Goal: Unclear

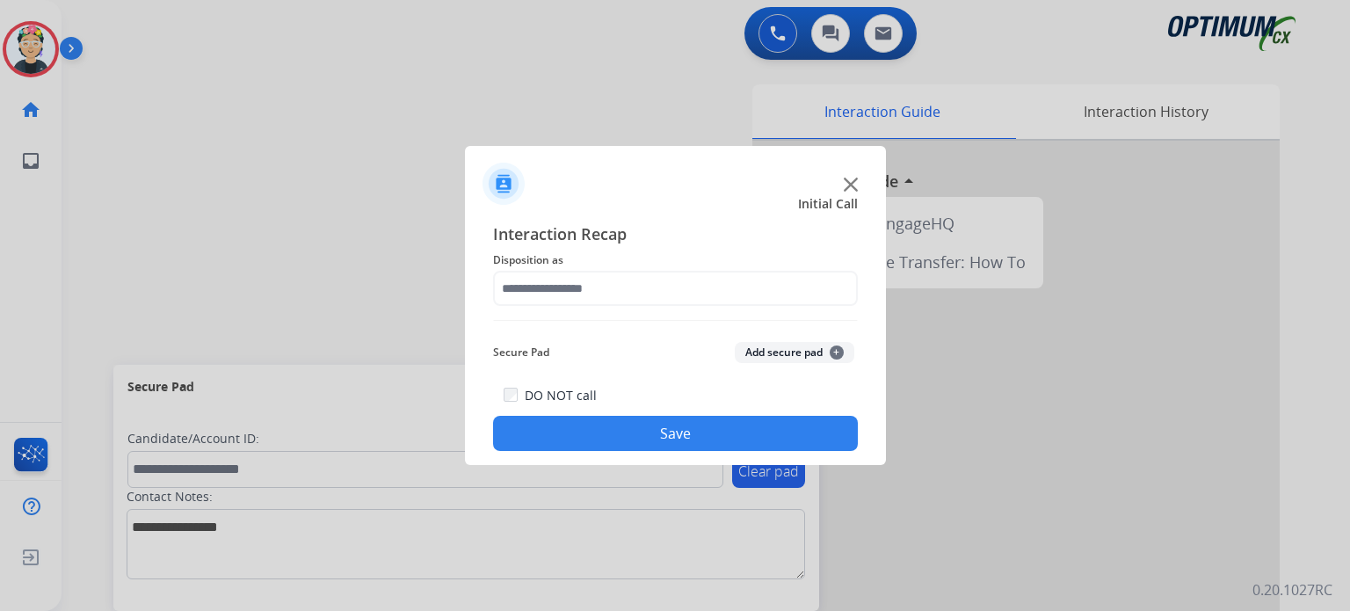
click at [844, 183] on img at bounding box center [851, 185] width 14 height 14
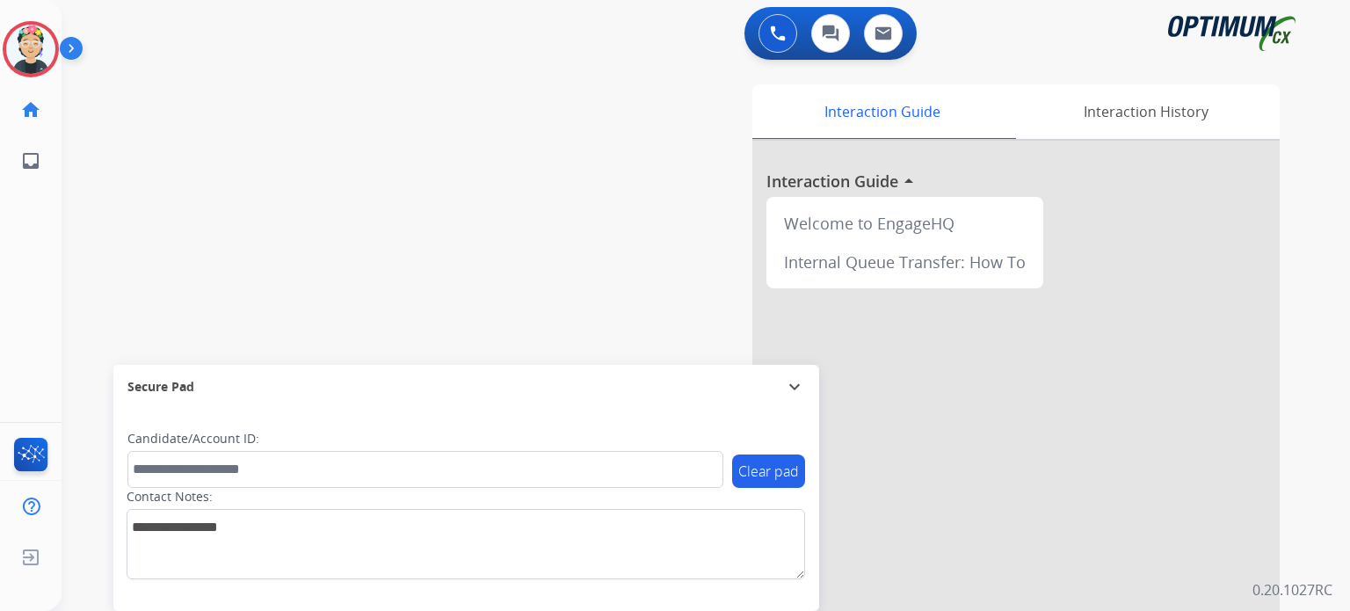
click at [844, 183] on div at bounding box center [1015, 469] width 527 height 656
